Goal: Information Seeking & Learning: Learn about a topic

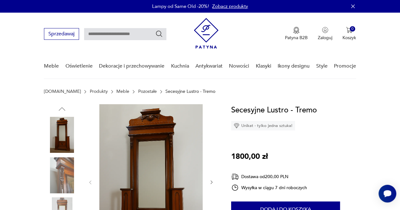
scroll to position [52, 0]
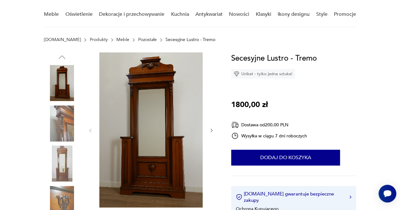
click at [209, 130] on icon "button" at bounding box center [211, 130] width 5 height 5
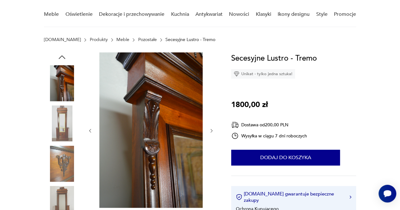
click at [209, 130] on icon "button" at bounding box center [211, 130] width 5 height 5
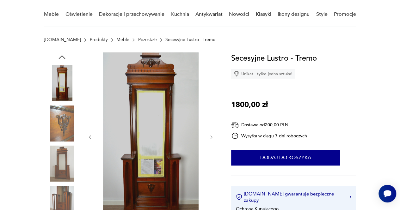
click at [209, 130] on div at bounding box center [151, 138] width 127 height 170
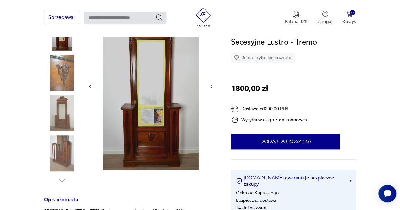
scroll to position [104, 0]
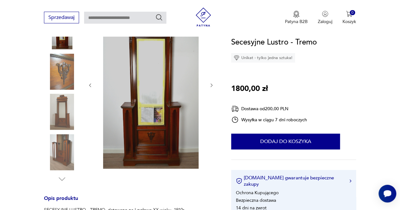
click at [63, 151] on img at bounding box center [62, 152] width 36 height 36
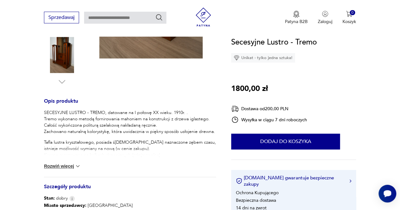
scroll to position [205, 0]
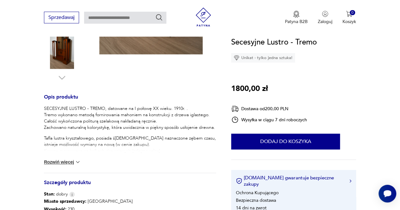
click at [67, 157] on div "SECESYJNE LUSTRO - TREMO, datowane na I połowę XX wieku. 1910r. . Tremo wykonan…" at bounding box center [130, 139] width 172 height 67
click at [72, 165] on button "Rozwiń więcej" at bounding box center [62, 162] width 37 height 6
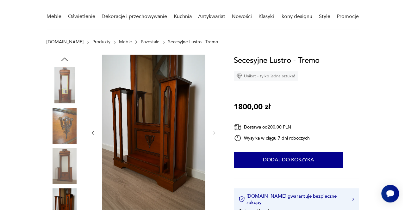
scroll to position [49, 0]
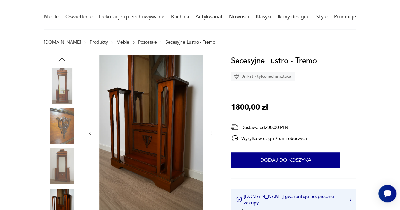
click at [65, 84] on img at bounding box center [62, 86] width 36 height 36
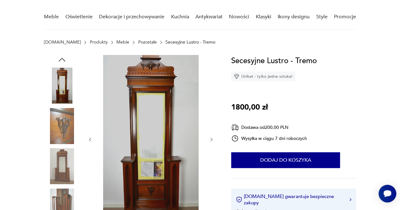
click at [166, 91] on img at bounding box center [150, 139] width 103 height 168
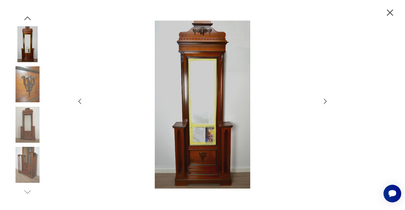
click at [196, 71] on img at bounding box center [202, 105] width 225 height 168
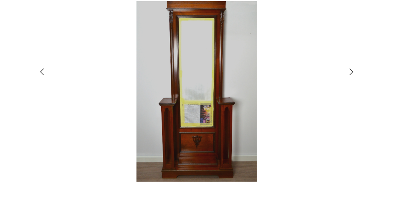
scroll to position [48, 0]
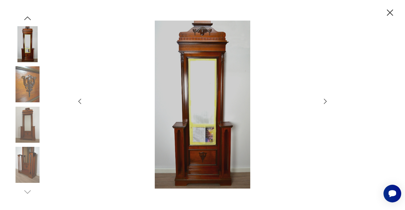
click at [391, 5] on div at bounding box center [202, 105] width 405 height 210
click at [391, 10] on icon "button" at bounding box center [389, 12] width 11 height 11
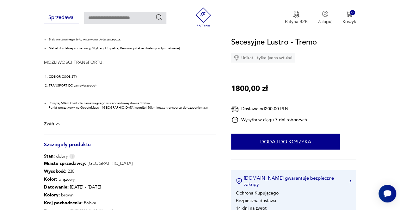
scroll to position [537, 0]
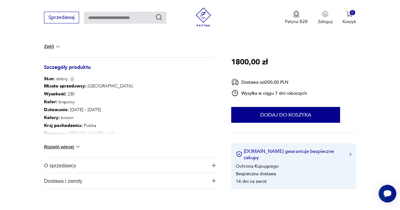
click at [73, 145] on button "Rozwiń więcej" at bounding box center [62, 147] width 37 height 6
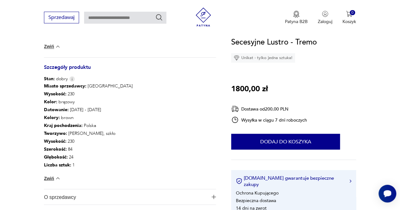
scroll to position [548, 0]
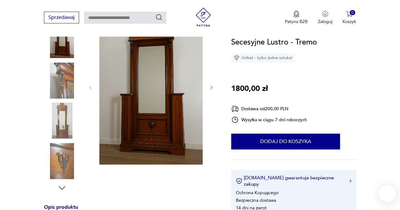
click at [137, 114] on img at bounding box center [150, 86] width 103 height 155
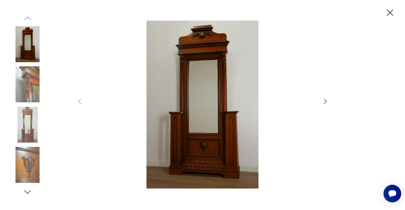
click at [202, 103] on img at bounding box center [202, 105] width 225 height 168
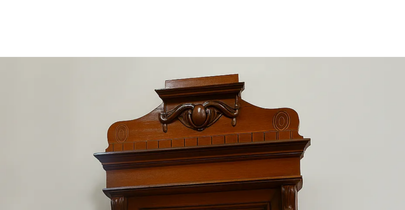
scroll to position [95, 0]
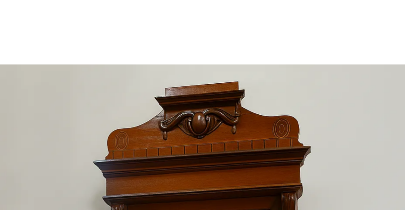
click at [245, 10] on div at bounding box center [202, 105] width 405 height 210
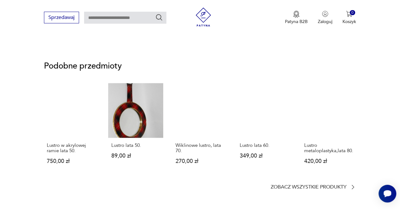
scroll to position [382, 0]
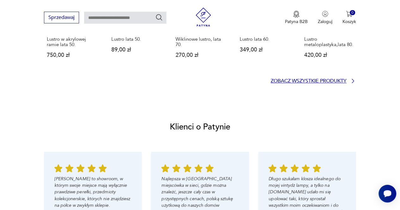
click at [276, 83] on p "Zobacz wszystkie produkty" at bounding box center [309, 81] width 76 height 4
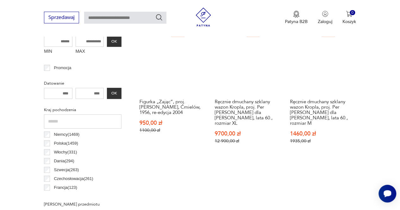
scroll to position [261, 0]
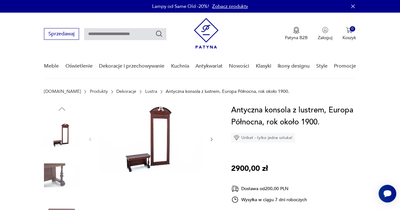
click at [148, 126] on img at bounding box center [150, 138] width 103 height 69
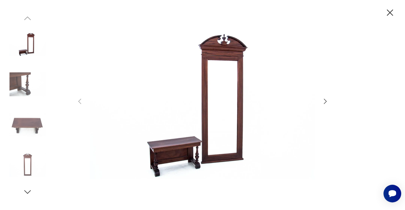
click at [326, 98] on icon "button" at bounding box center [325, 102] width 8 height 8
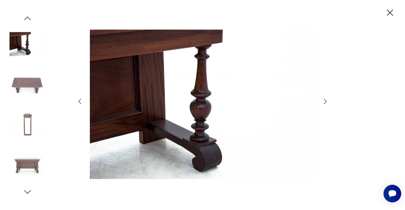
click at [326, 98] on icon "button" at bounding box center [325, 102] width 8 height 8
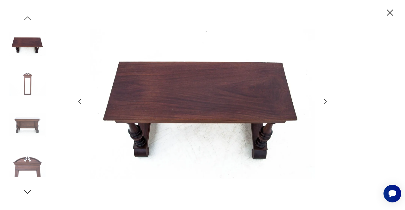
click at [326, 98] on icon "button" at bounding box center [325, 102] width 8 height 8
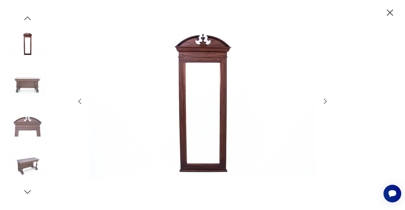
click at [326, 98] on icon "button" at bounding box center [325, 102] width 8 height 8
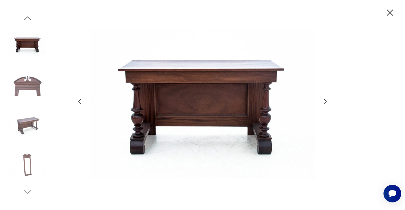
click at [326, 98] on icon "button" at bounding box center [325, 102] width 8 height 8
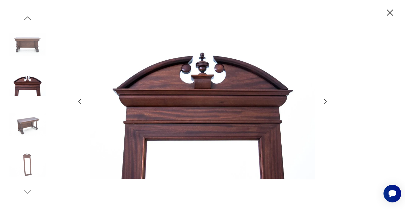
click at [326, 98] on icon "button" at bounding box center [325, 102] width 8 height 8
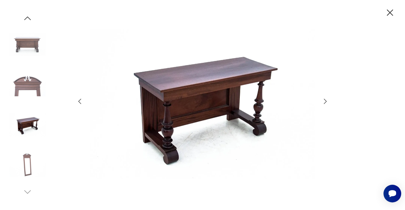
click at [326, 98] on icon "button" at bounding box center [325, 102] width 8 height 8
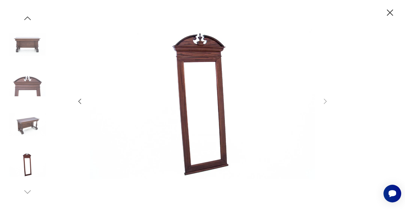
click at [389, 12] on icon "button" at bounding box center [390, 12] width 6 height 6
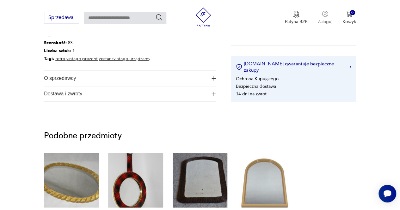
scroll to position [342, 0]
